Goal: Navigation & Orientation: Find specific page/section

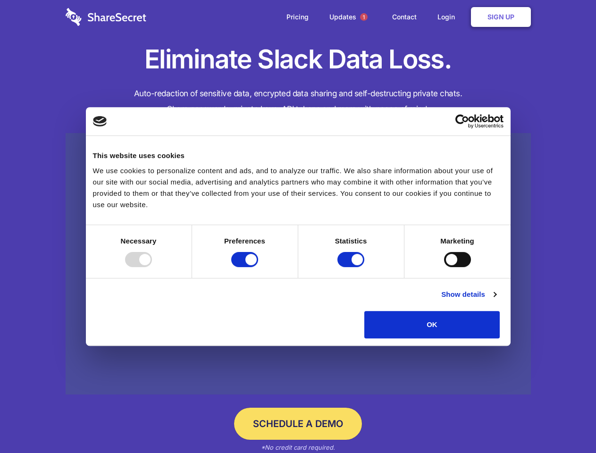
click at [152, 267] on div at bounding box center [138, 259] width 27 height 15
click at [258, 267] on input "Preferences" at bounding box center [244, 259] width 27 height 15
checkbox input "false"
click at [352, 267] on input "Statistics" at bounding box center [351, 259] width 27 height 15
checkbox input "false"
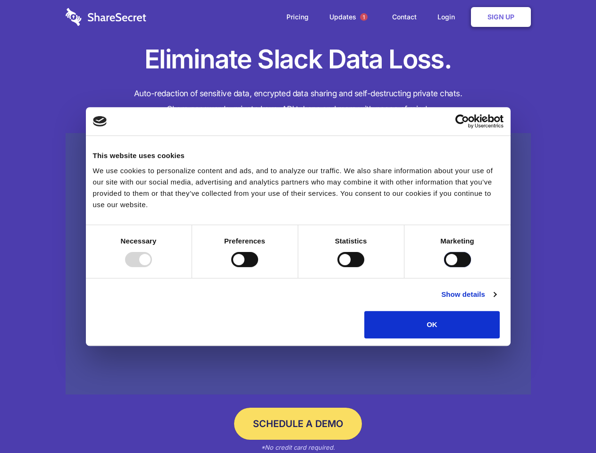
click at [444, 267] on input "Marketing" at bounding box center [457, 259] width 27 height 15
checkbox input "true"
click at [496, 300] on link "Show details" at bounding box center [469, 294] width 55 height 11
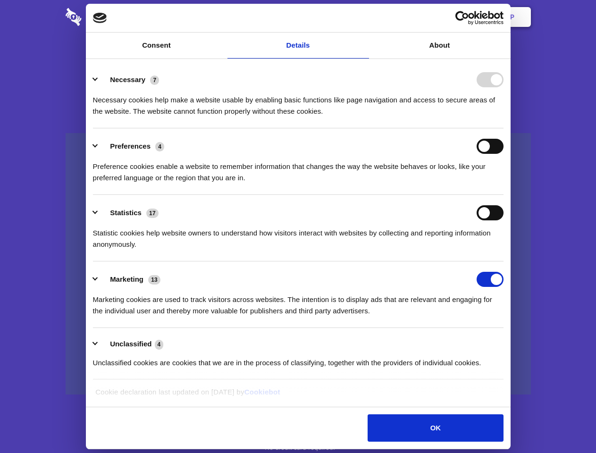
click at [504, 128] on li "Necessary 7 Necessary cookies help make a website usable by enabling basic func…" at bounding box center [298, 95] width 411 height 67
click at [364, 17] on span "1" at bounding box center [364, 17] width 8 height 8
